Goal: Navigation & Orientation: Find specific page/section

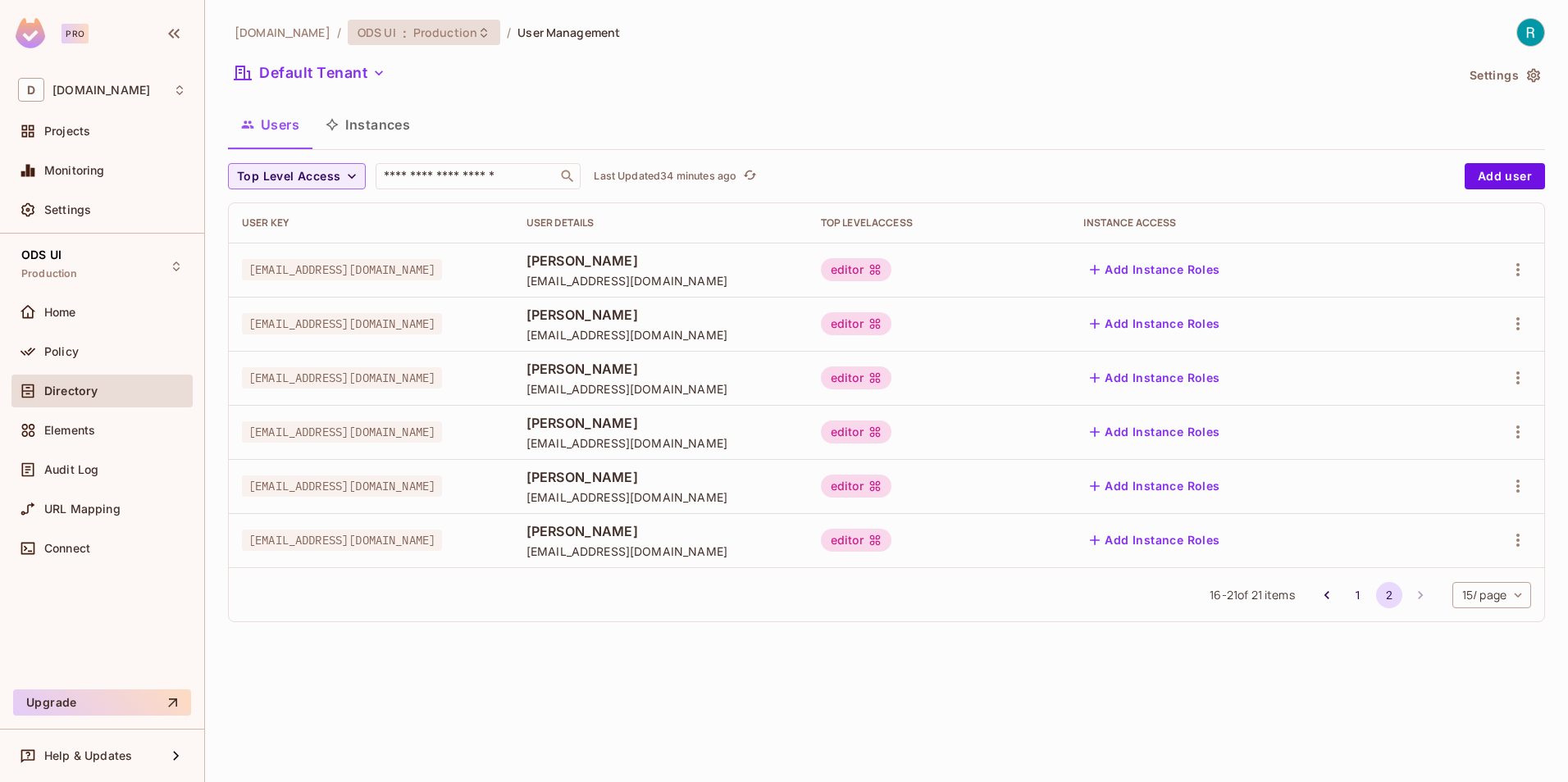
click at [477, 29] on icon at bounding box center [483, 33] width 13 height 13
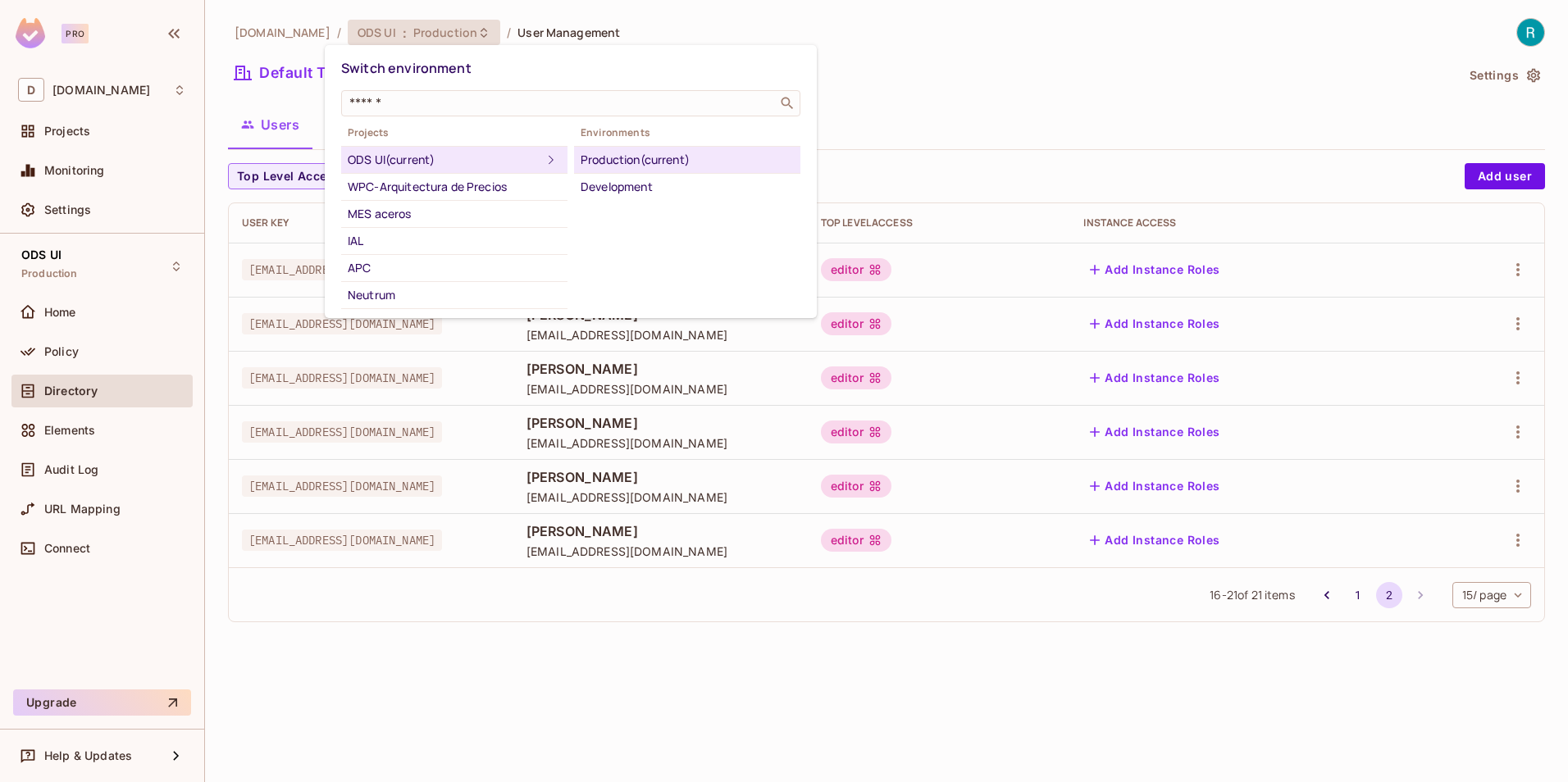
click at [619, 186] on div "Development" at bounding box center [687, 186] width 213 height 19
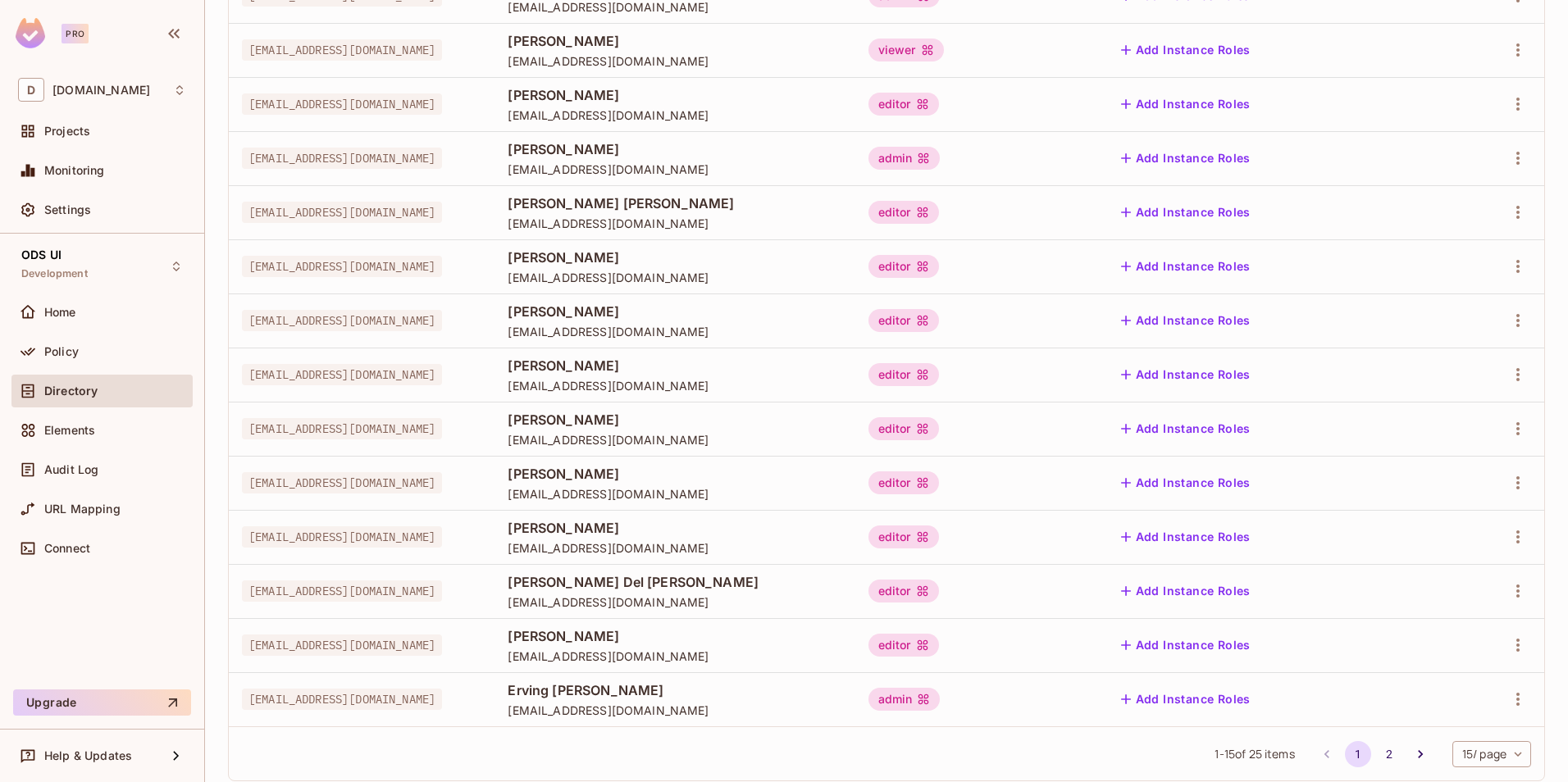
scroll to position [363, 0]
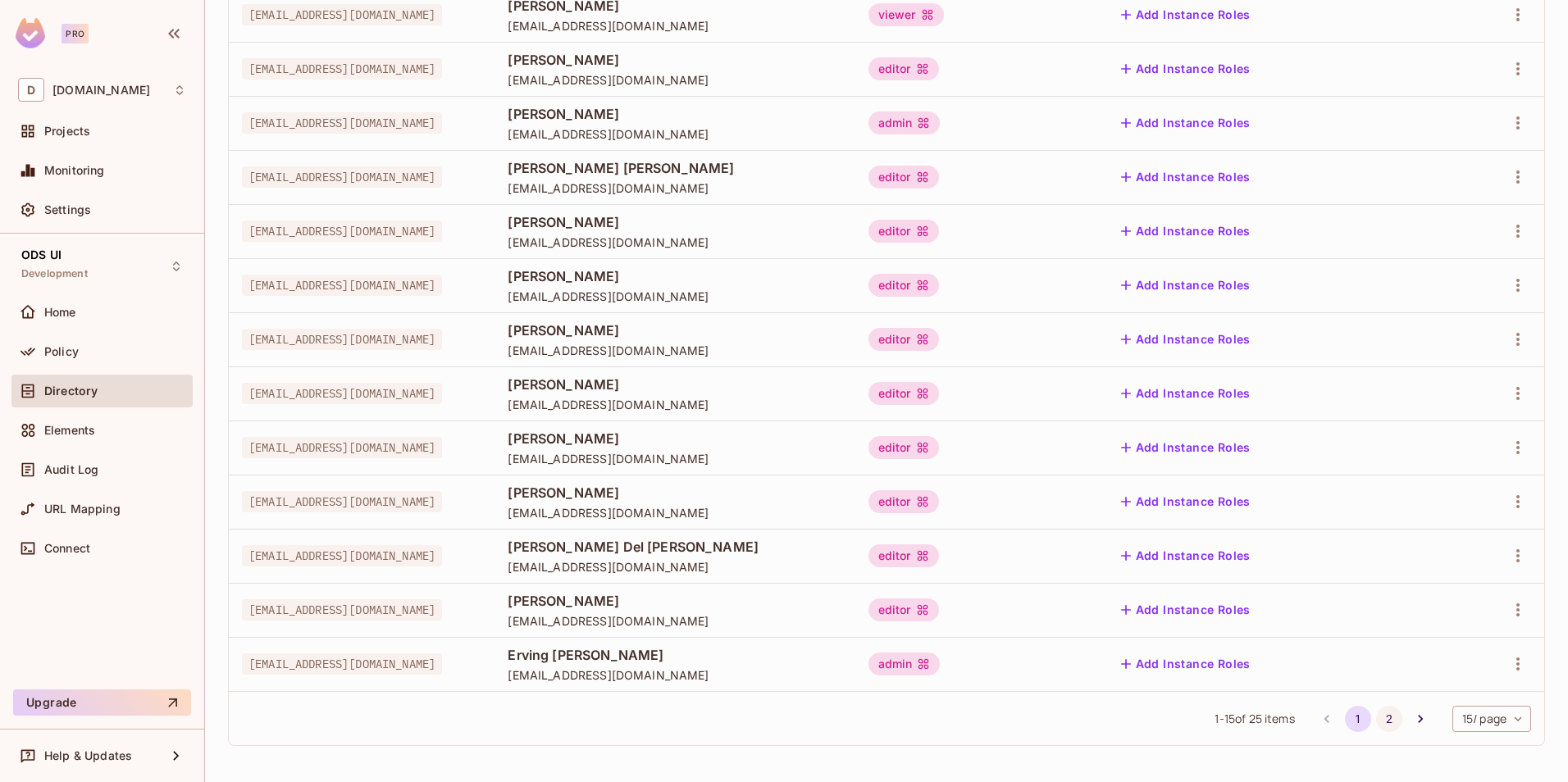
click at [1376, 718] on button "2" at bounding box center [1388, 718] width 26 height 26
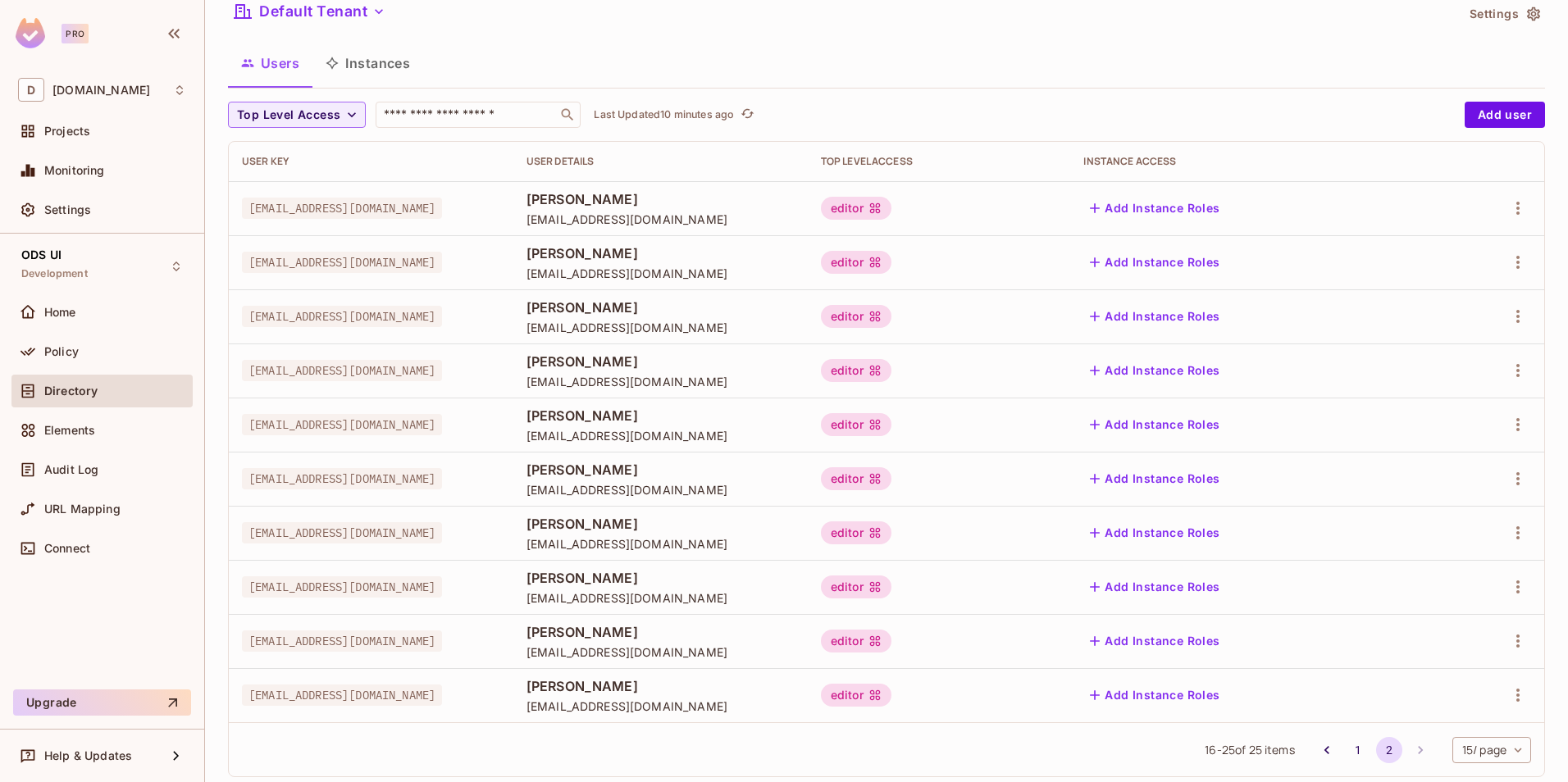
scroll to position [92, 0]
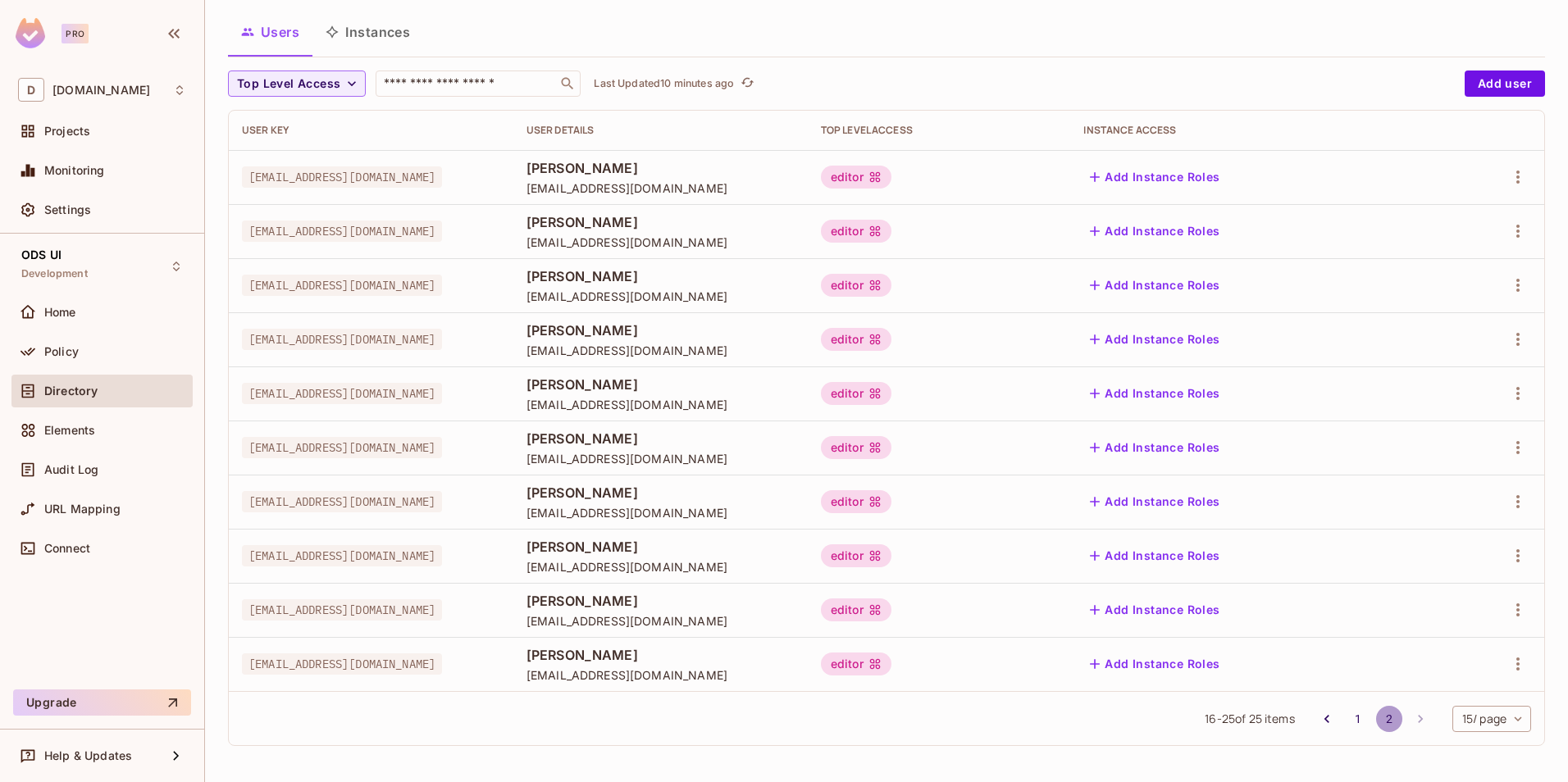
click at [1376, 722] on button "2" at bounding box center [1388, 718] width 26 height 26
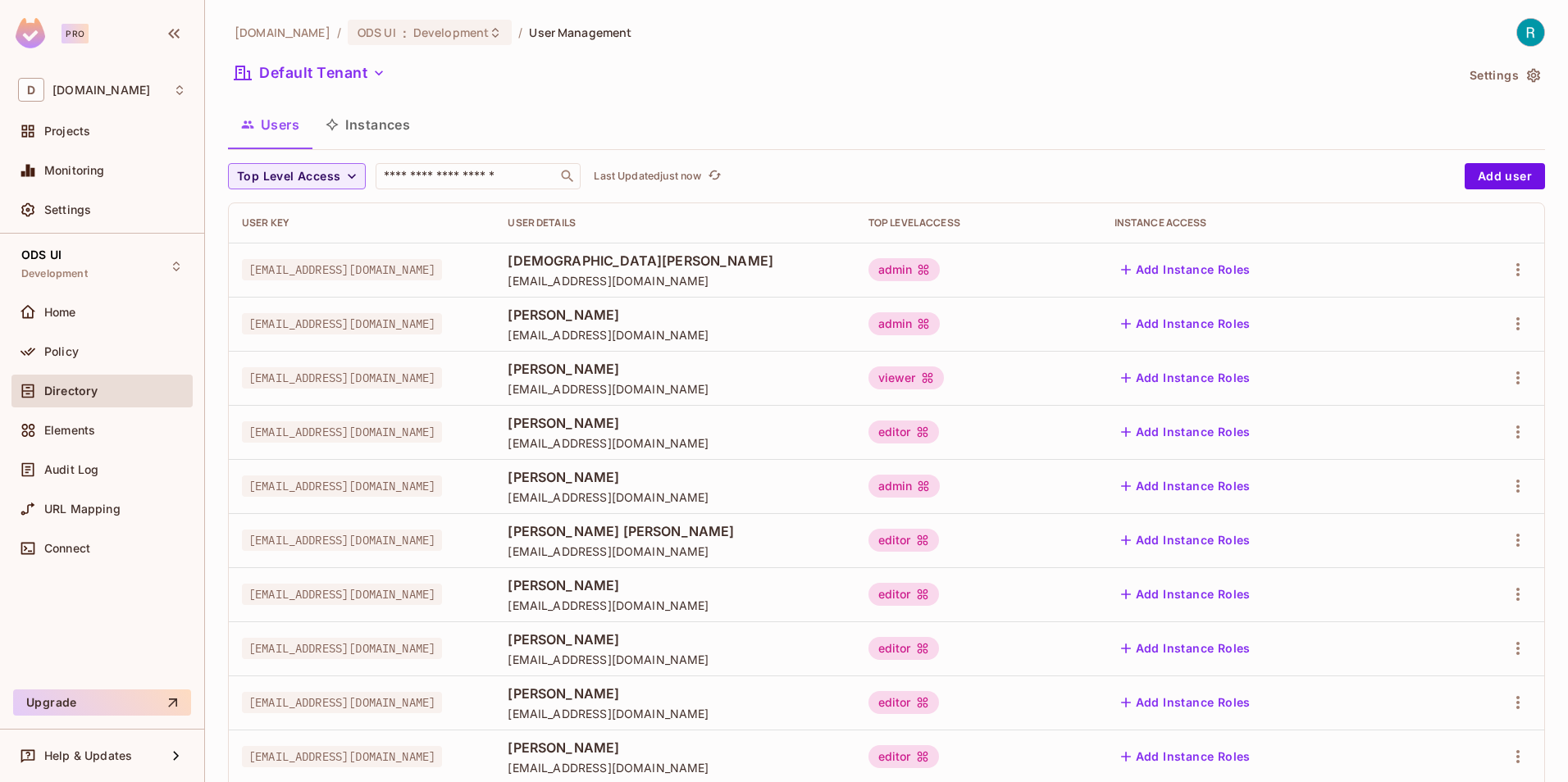
scroll to position [363, 0]
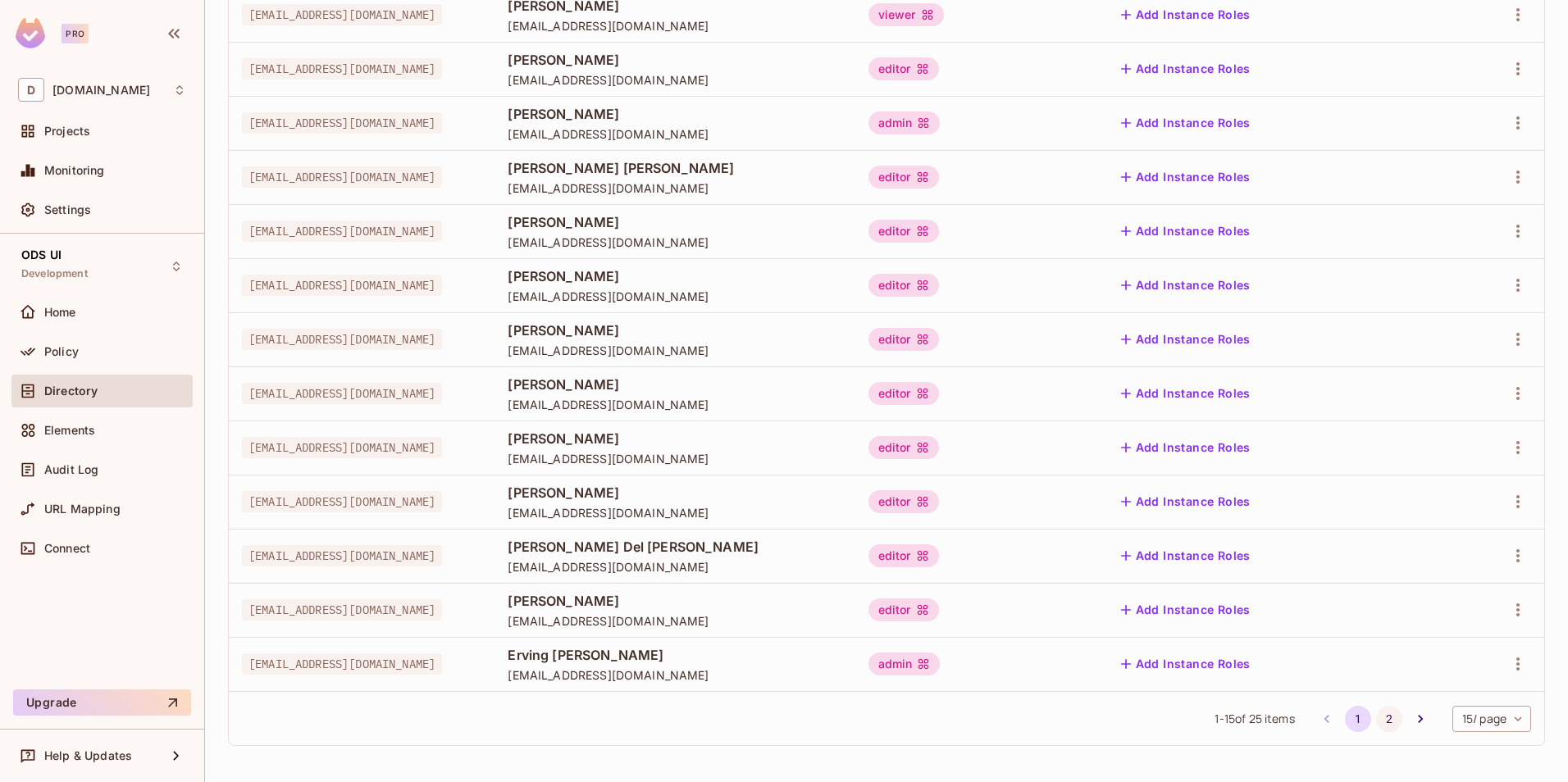
click at [1376, 717] on button "2" at bounding box center [1388, 718] width 26 height 26
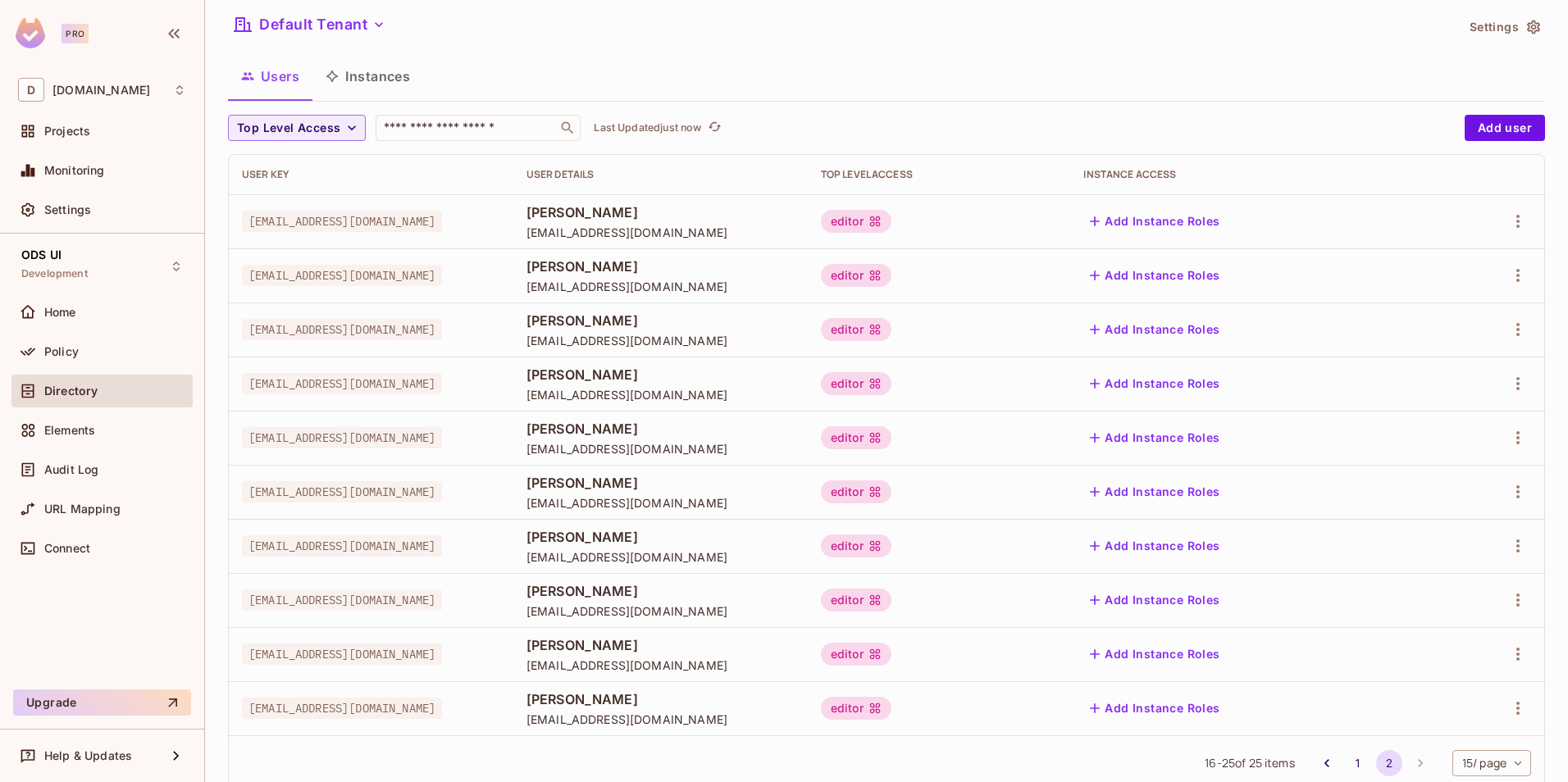
scroll to position [92, 0]
